Goal: Communication & Community: Answer question/provide support

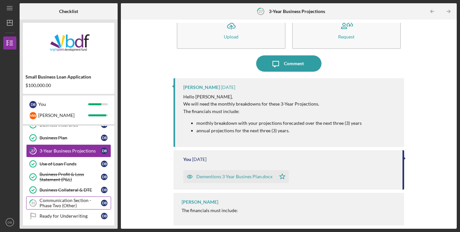
scroll to position [207, 0]
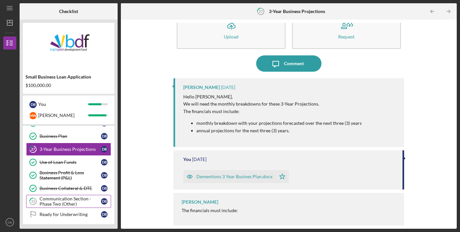
click at [53, 198] on div "Communication Section - Phase Two (Other)" at bounding box center [70, 202] width 61 height 10
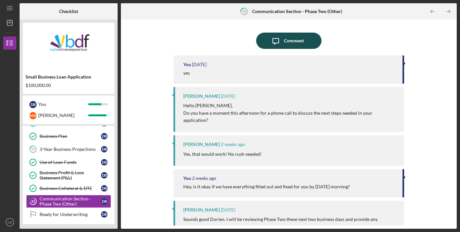
click at [292, 43] on div "Comment" at bounding box center [294, 41] width 20 height 16
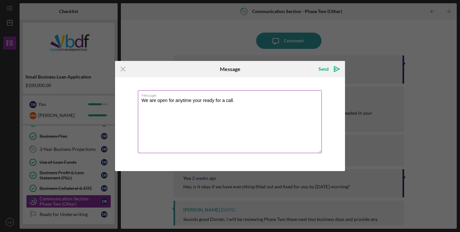
click at [201, 101] on textarea "We are open for anytime your ready for a call." at bounding box center [230, 121] width 184 height 63
click at [245, 101] on textarea "We are open for anytime you're ready for a call." at bounding box center [230, 121] width 184 height 63
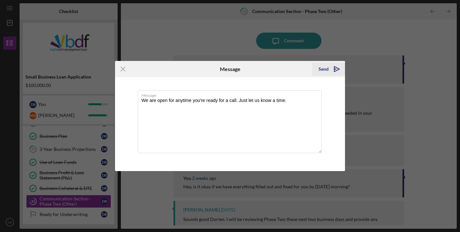
type textarea "We are open for anytime you're ready for a call. Just let us know a time."
click at [331, 69] on icon "Icon/icon-invite-send" at bounding box center [336, 69] width 16 height 16
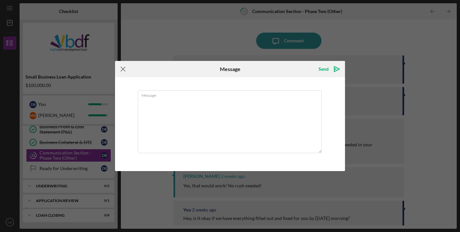
click at [124, 68] on icon "Icon/Menu Close" at bounding box center [123, 69] width 16 height 16
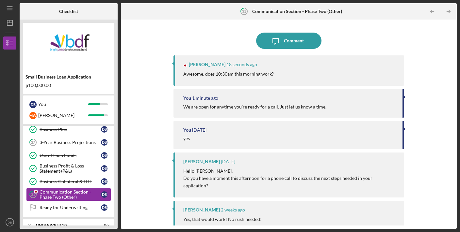
scroll to position [222, 0]
